Goal: Information Seeking & Learning: Understand process/instructions

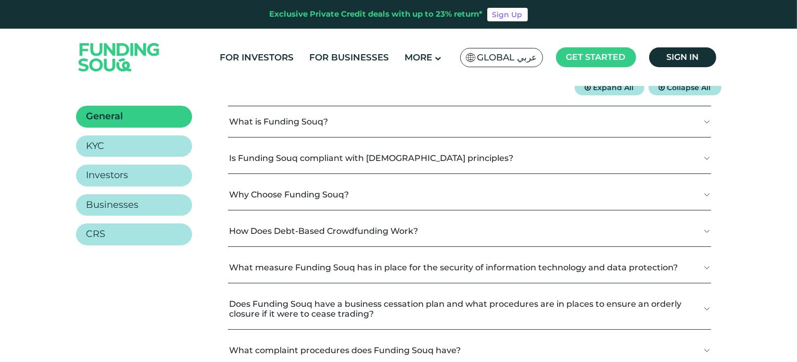
scroll to position [167, 0]
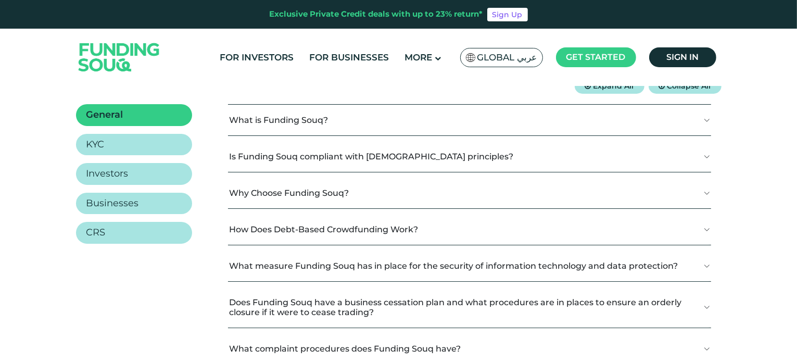
click at [706, 157] on button "Is Funding Souq compliant with [DEMOGRAPHIC_DATA] principles?" at bounding box center [469, 156] width 483 height 31
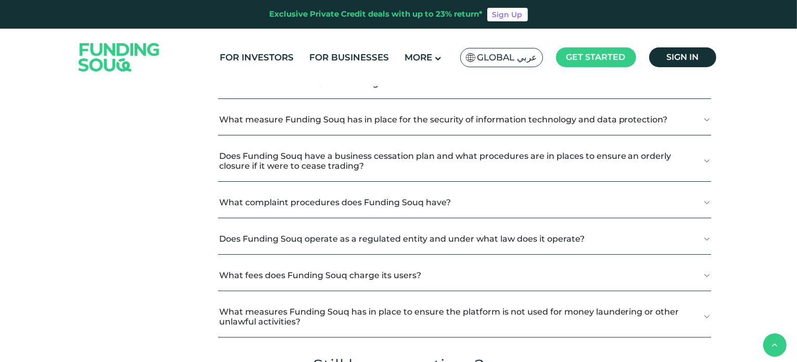
scroll to position [375, 0]
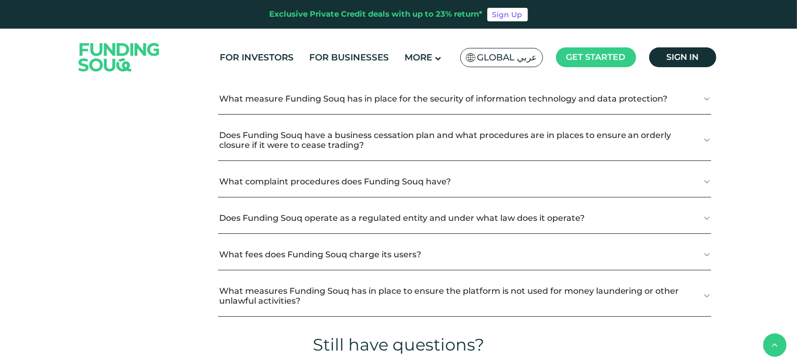
click at [707, 170] on button "What complaint procedures does Funding Souq have?" at bounding box center [464, 181] width 493 height 31
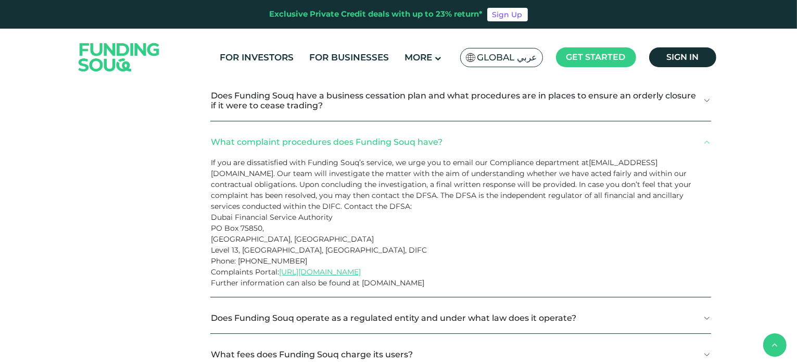
scroll to position [416, 0]
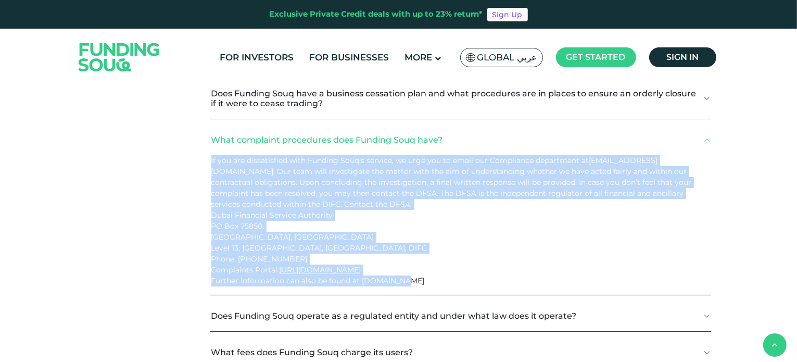
drag, startPoint x: 210, startPoint y: 147, endPoint x: 404, endPoint y: 269, distance: 229.0
click at [404, 269] on div "If you are dissatisfied with Funding Souq’s service, we urge you to email our C…" at bounding box center [460, 224] width 501 height 139
copy div "If you are dissatisfied with Funding Souq’s service, we urge you to email our C…"
